Goal: Navigation & Orientation: Find specific page/section

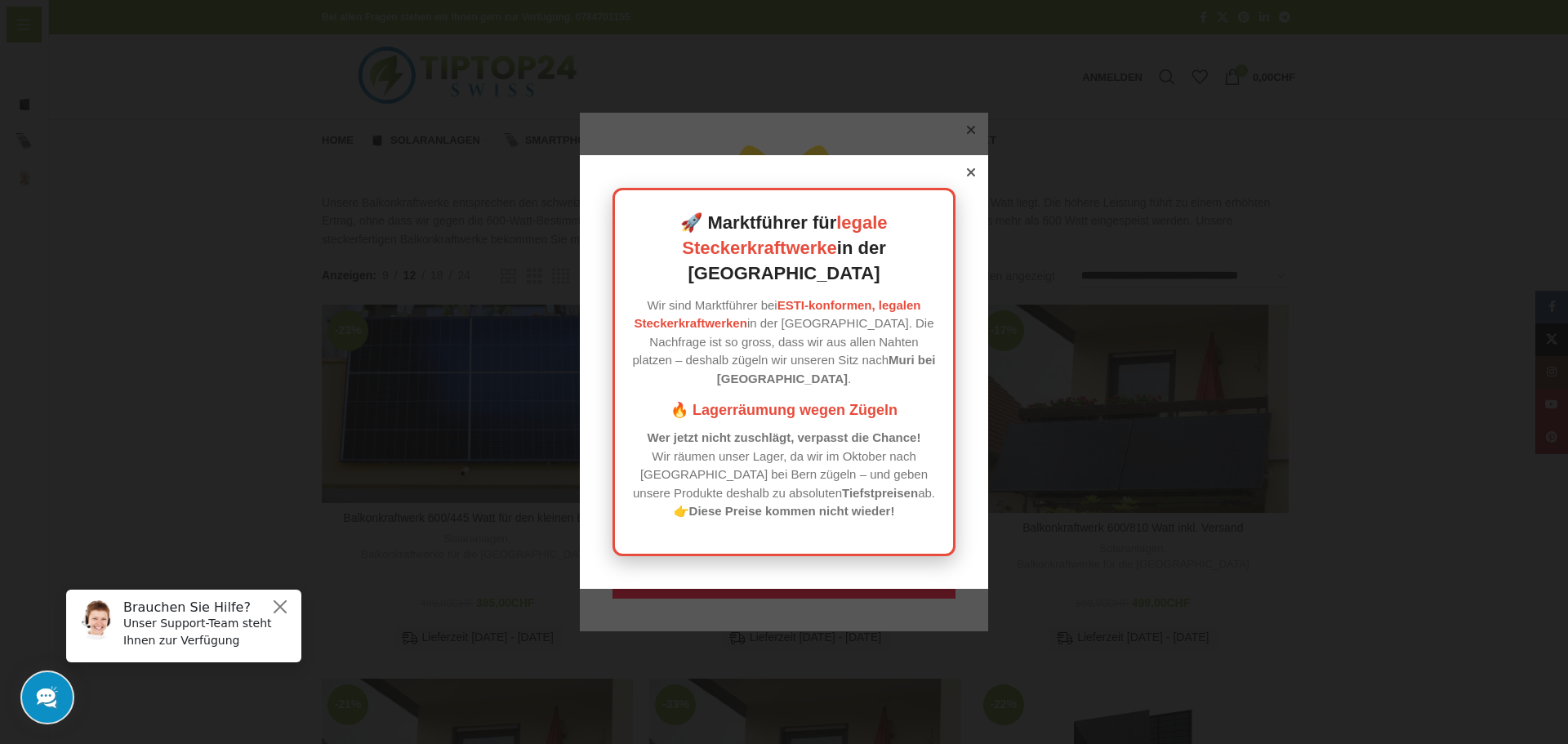
click at [967, 176] on icon at bounding box center [971, 172] width 8 height 8
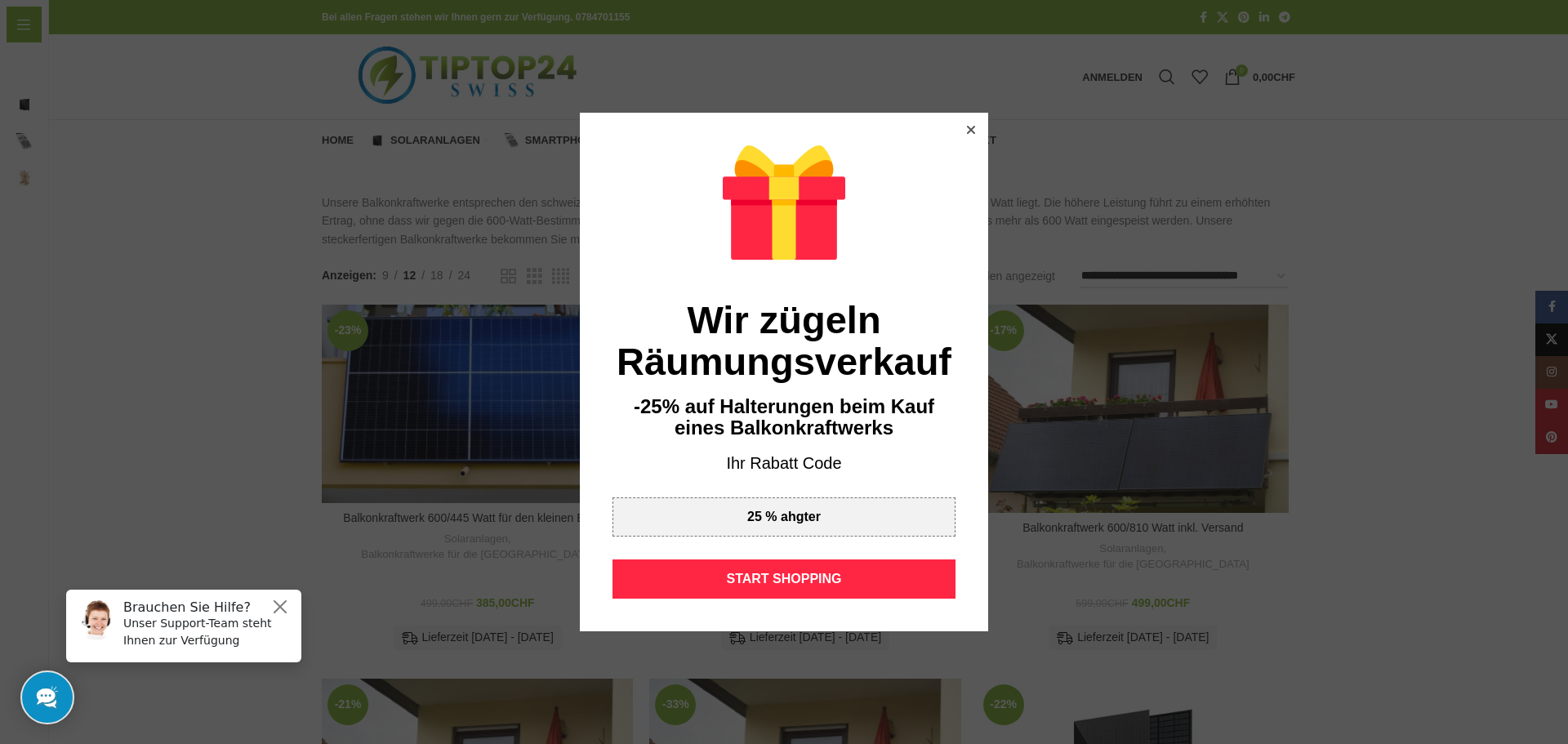
click at [967, 130] on icon at bounding box center [971, 130] width 8 height 8
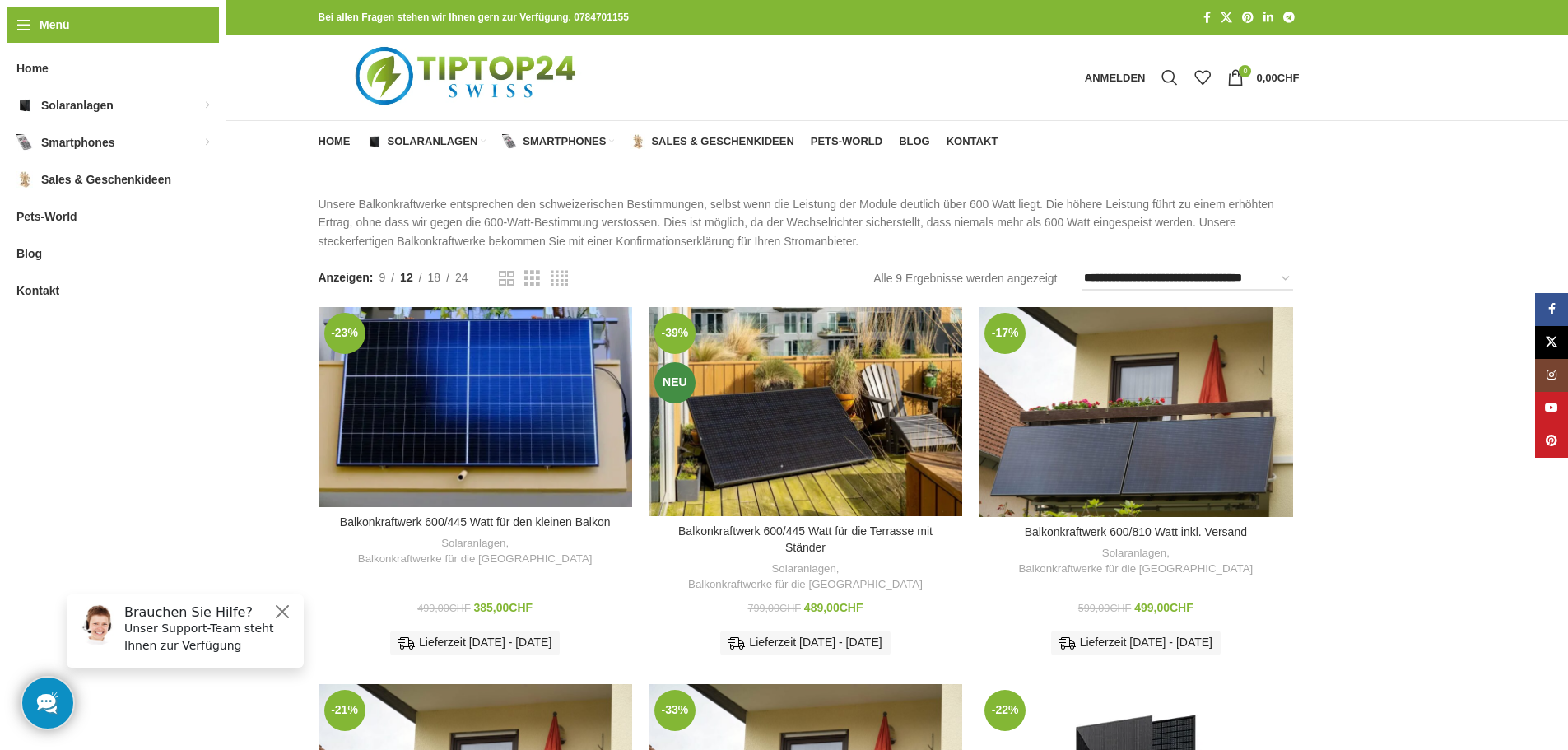
drag, startPoint x: 270, startPoint y: 611, endPoint x: 289, endPoint y: 806, distance: 195.9
click at [270, 611] on h6 "Brauchen Sie Hilfe?" at bounding box center [209, 611] width 169 height 16
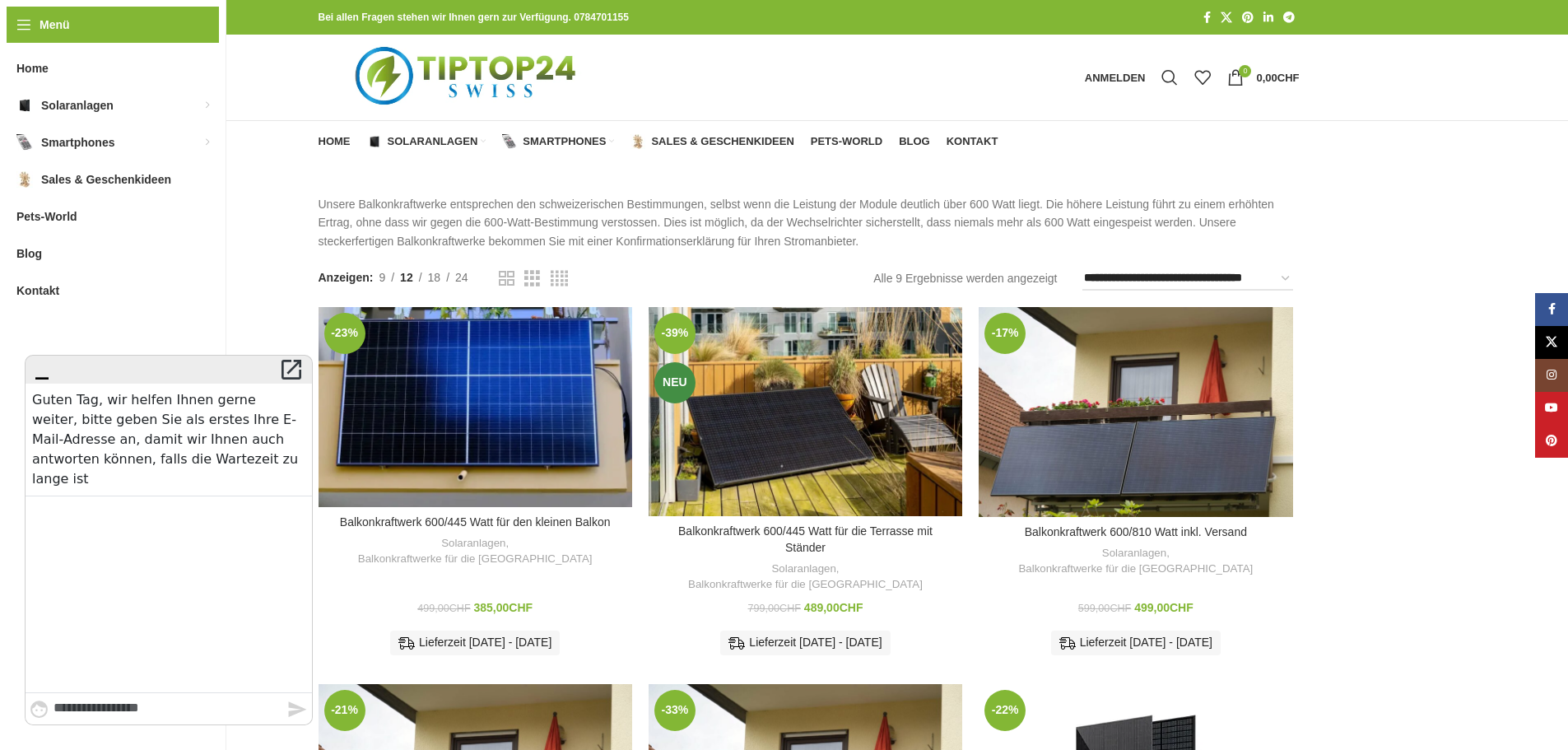
click at [44, 377] on icon "" at bounding box center [41, 369] width 27 height 23
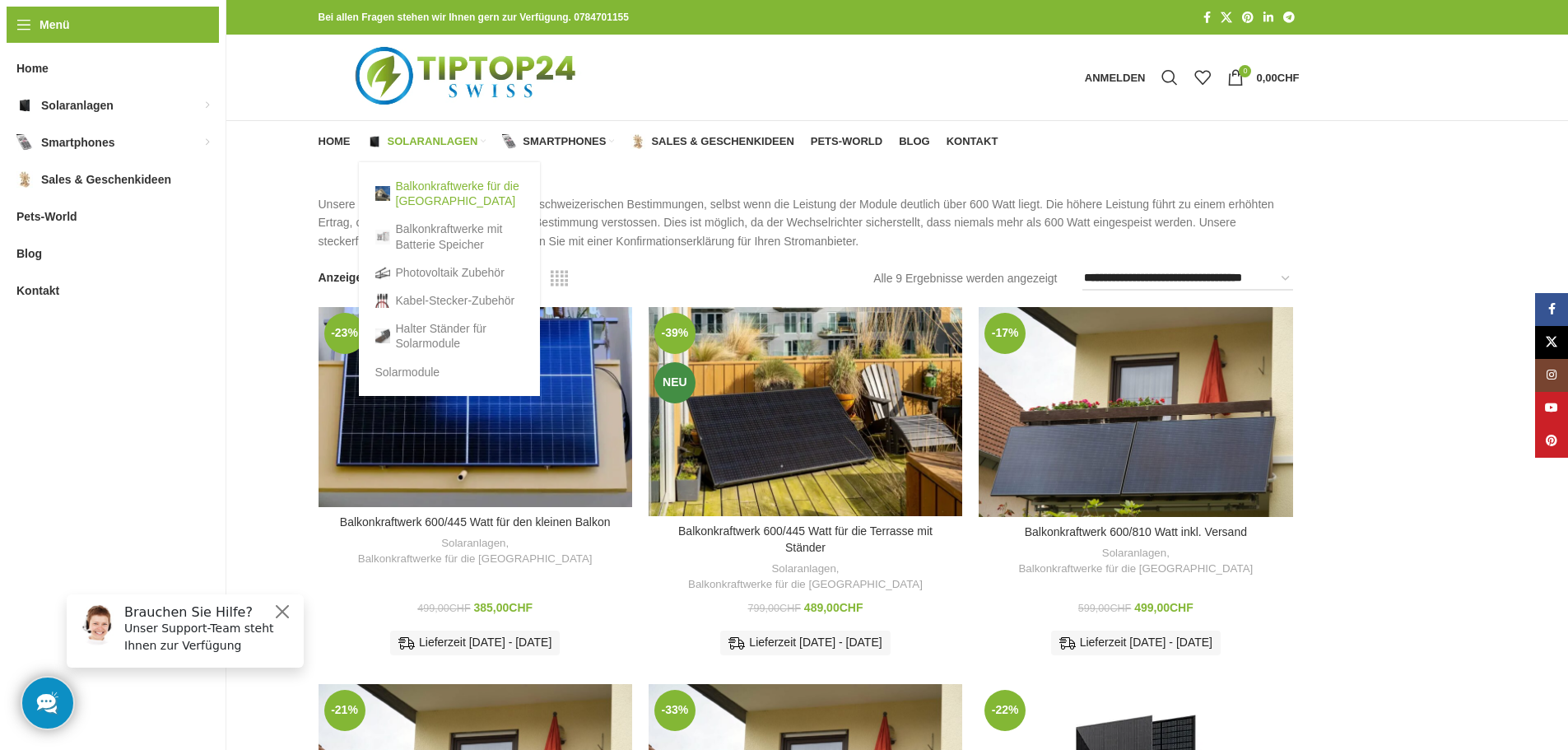
click at [448, 195] on link "Balkonkraftwerke für die [GEOGRAPHIC_DATA]" at bounding box center [449, 193] width 148 height 43
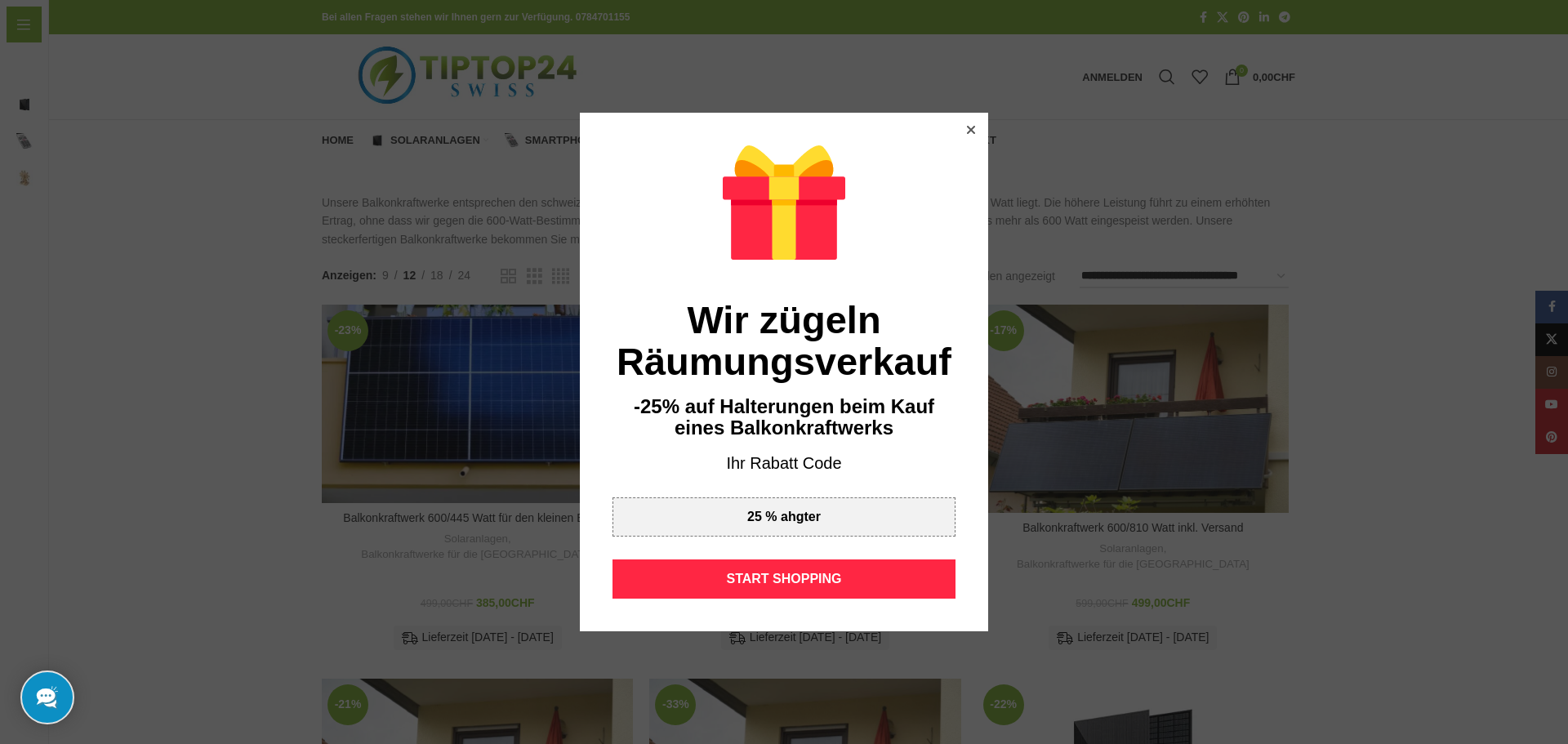
click at [963, 133] on div at bounding box center [971, 130] width 15 height 15
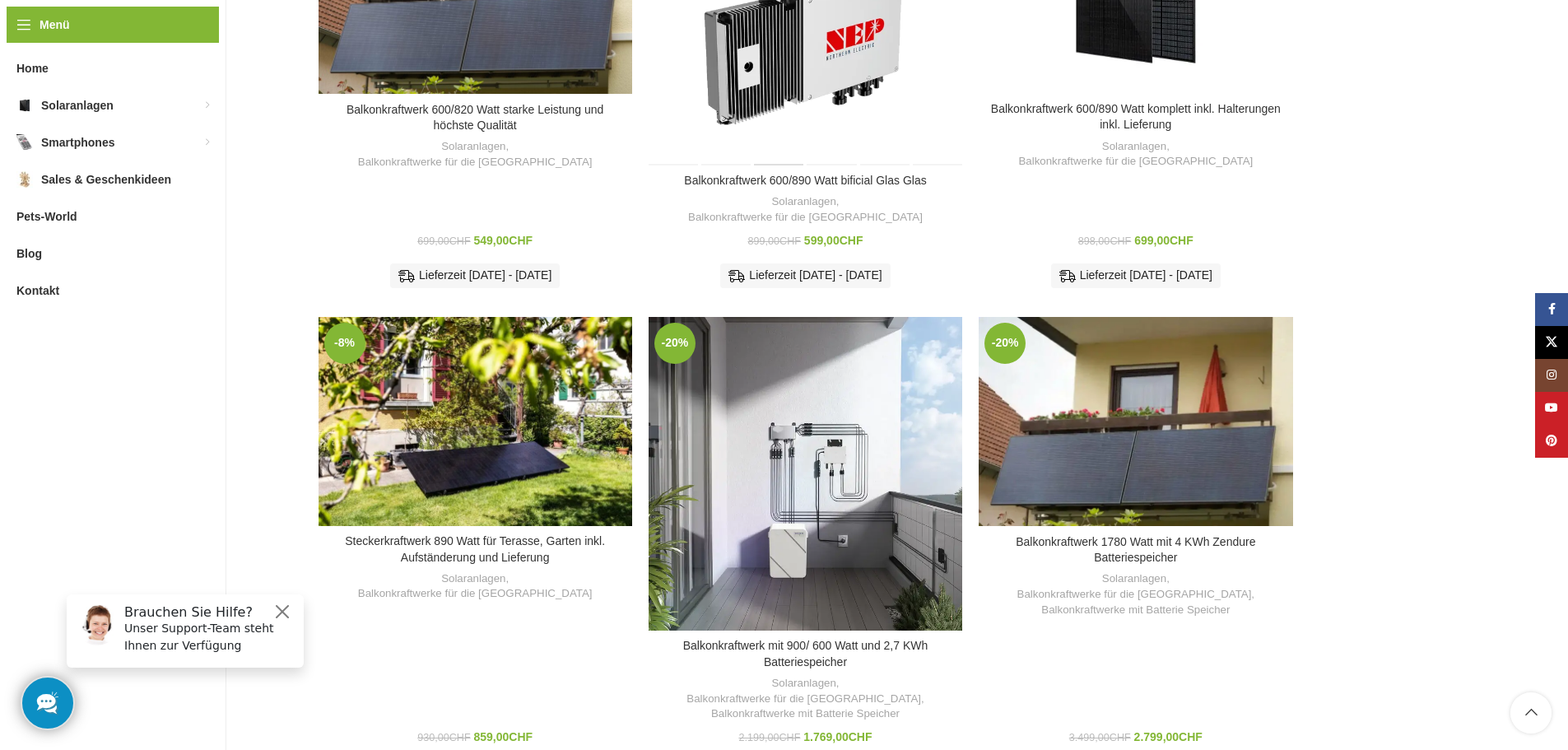
scroll to position [1134, 0]
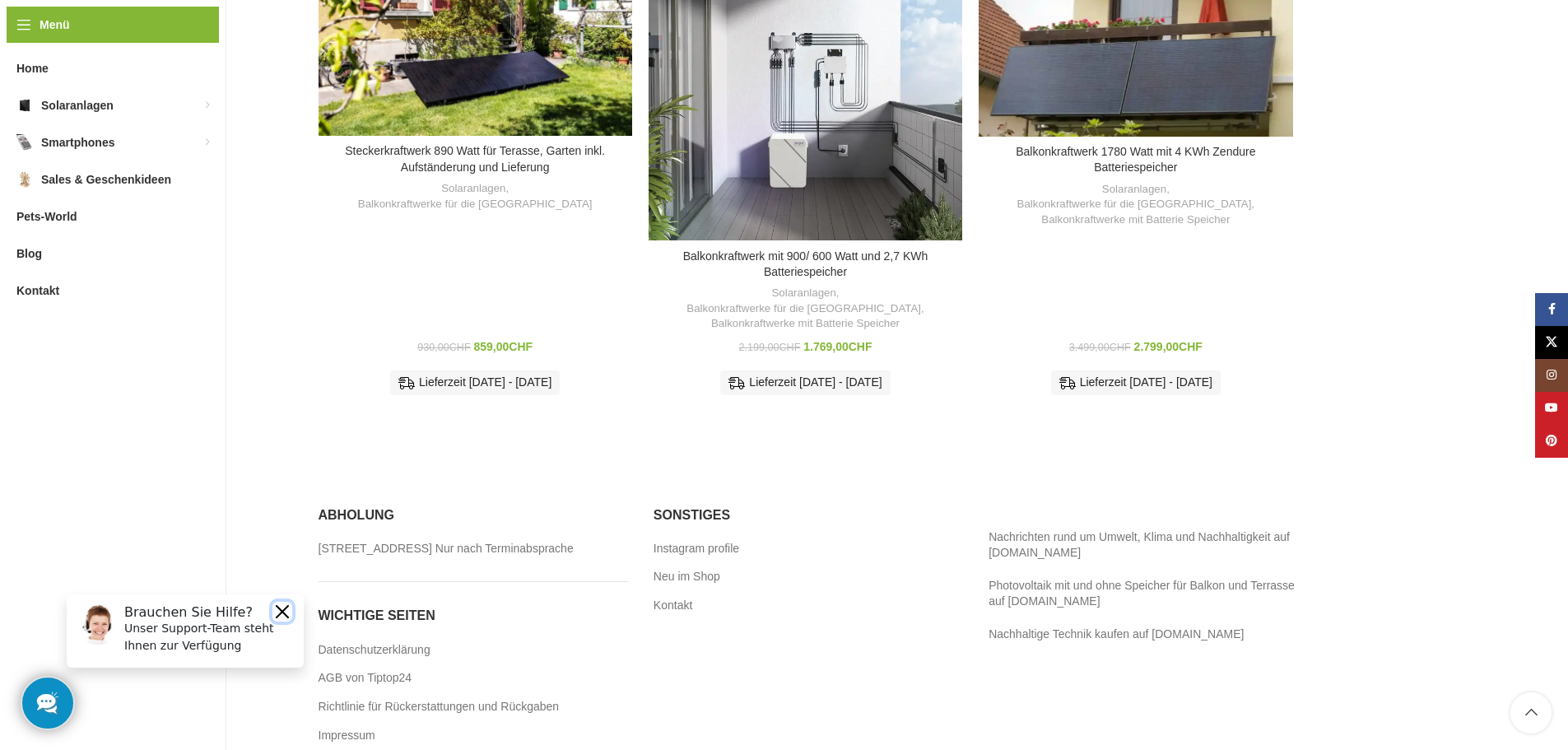
click at [276, 609] on button "Close" at bounding box center [282, 611] width 19 height 19
click at [350, 728] on link "Impressum" at bounding box center [347, 736] width 58 height 17
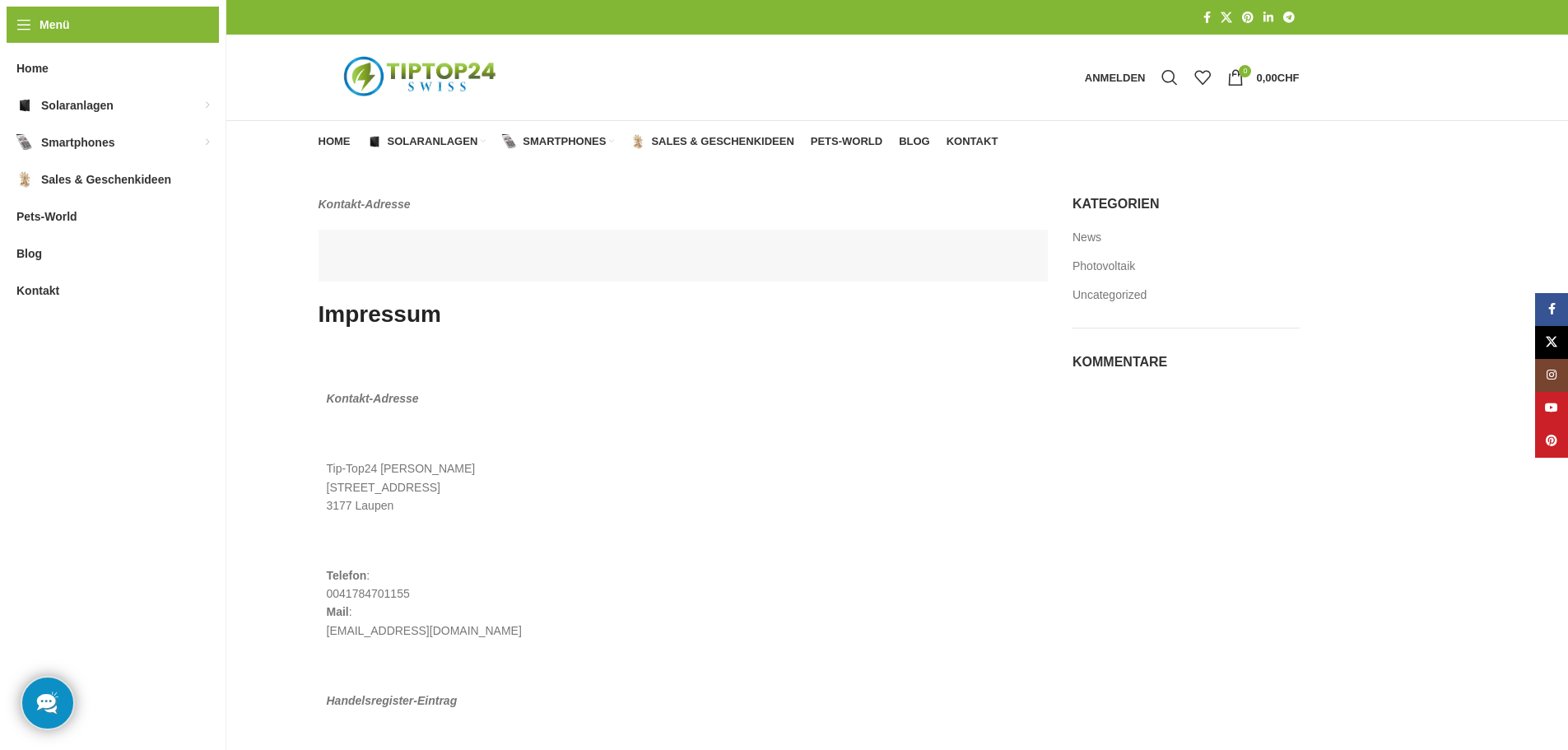
click at [402, 468] on p "Tip-Top24 Rupert Spoddig Krankenhausweg 14 3177 Laupen" at bounding box center [683, 487] width 713 height 55
copy p "Tip-Top24 Rupert Spoddig"
click at [532, 142] on span "Smartphones" at bounding box center [564, 142] width 83 height 13
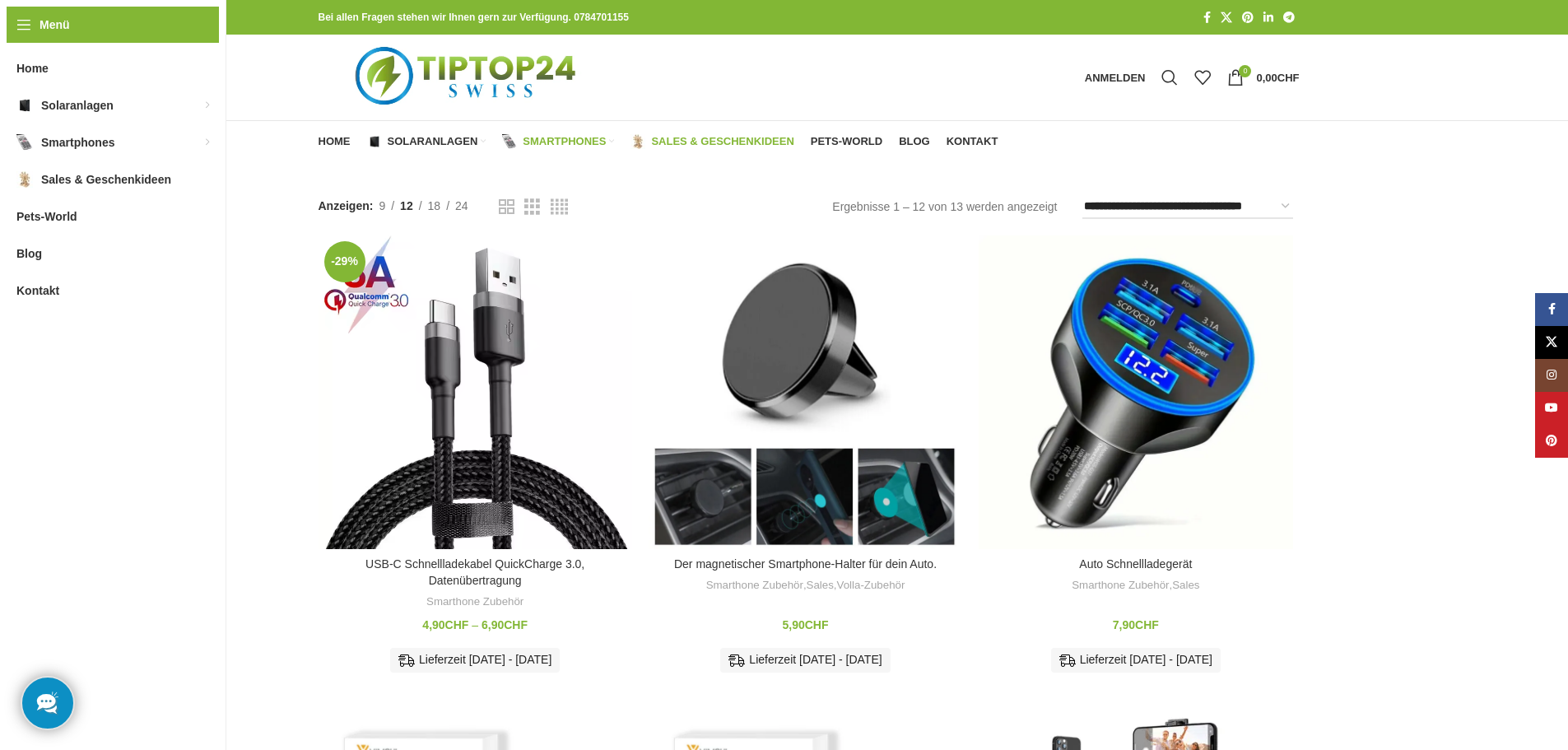
click at [734, 146] on span "Sales & Geschenkideen" at bounding box center [721, 142] width 143 height 13
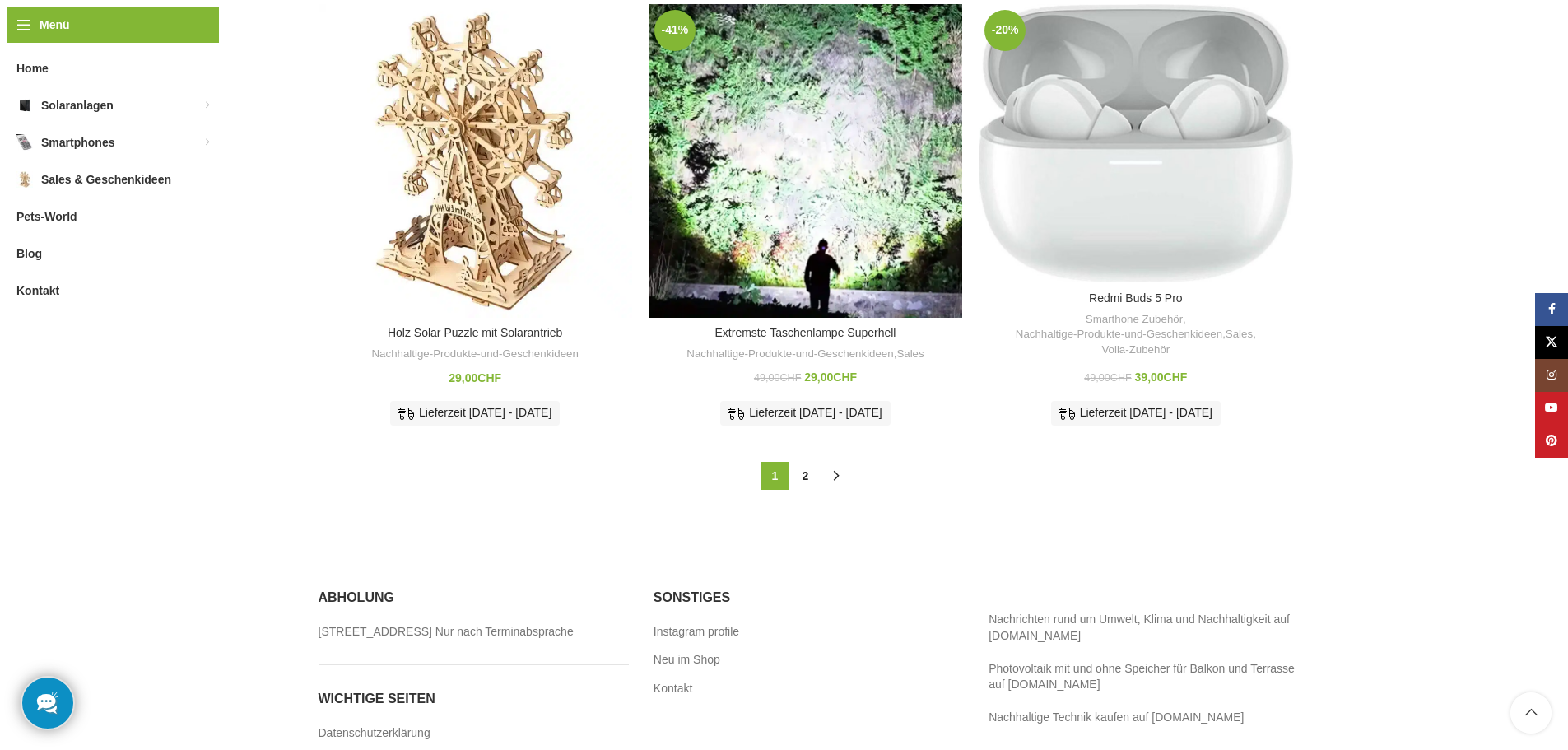
scroll to position [1776, 0]
